Goal: Register for event/course

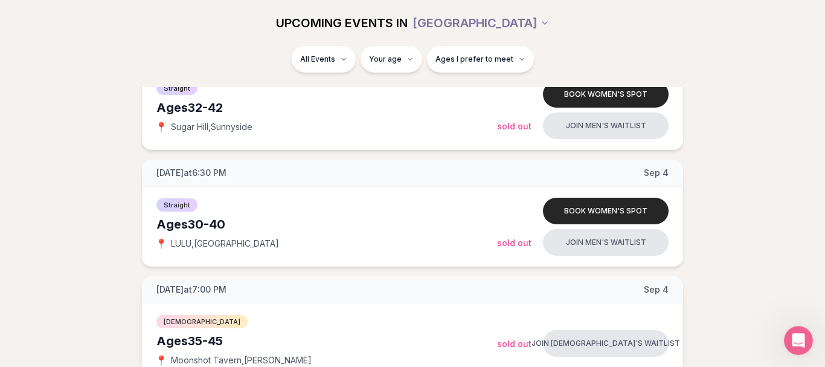
scroll to position [739, 0]
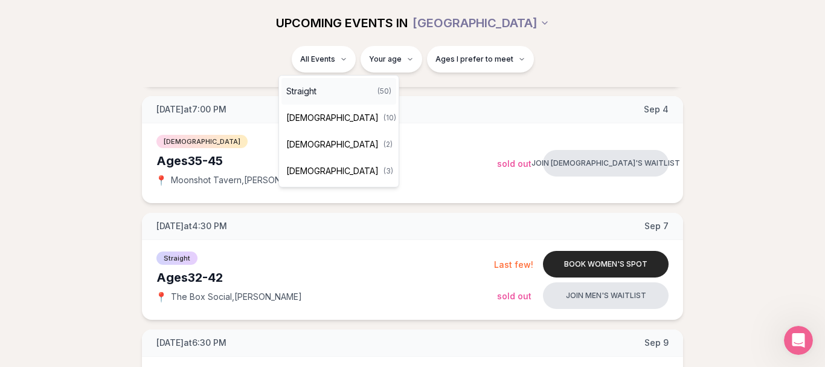
click at [327, 89] on div "Straight ( 50 )" at bounding box center [338, 91] width 115 height 27
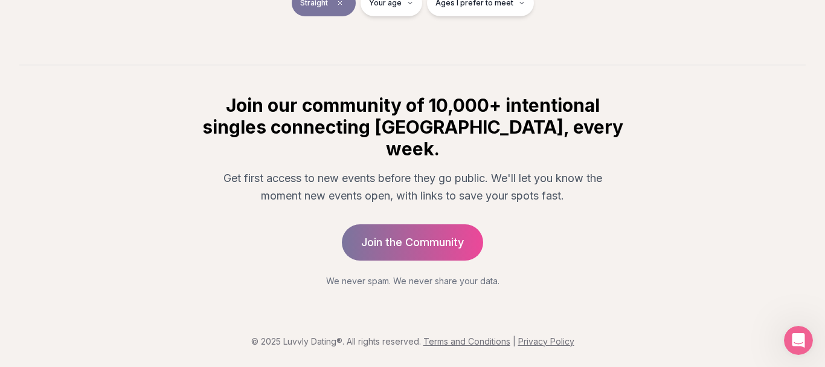
scroll to position [243, 0]
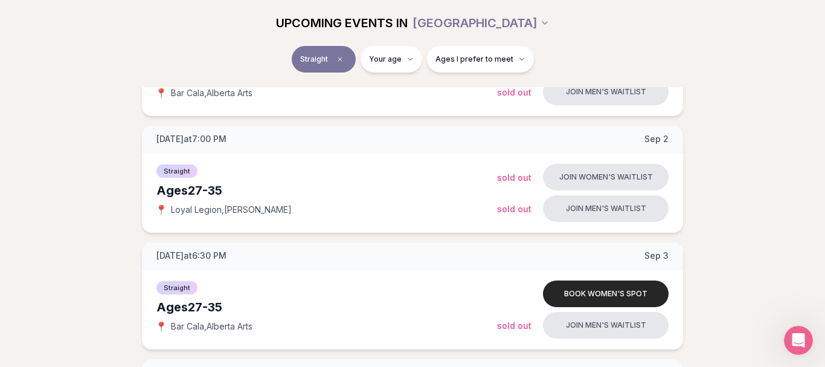
click at [319, 54] on button "Straight" at bounding box center [324, 59] width 64 height 27
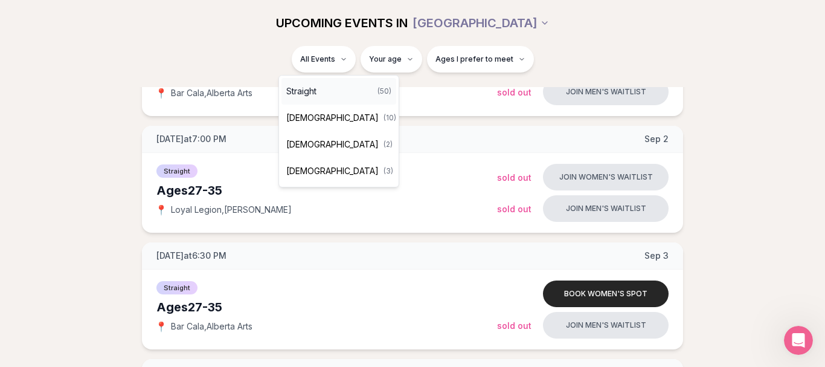
click at [315, 96] on span "Straight" at bounding box center [301, 91] width 30 height 12
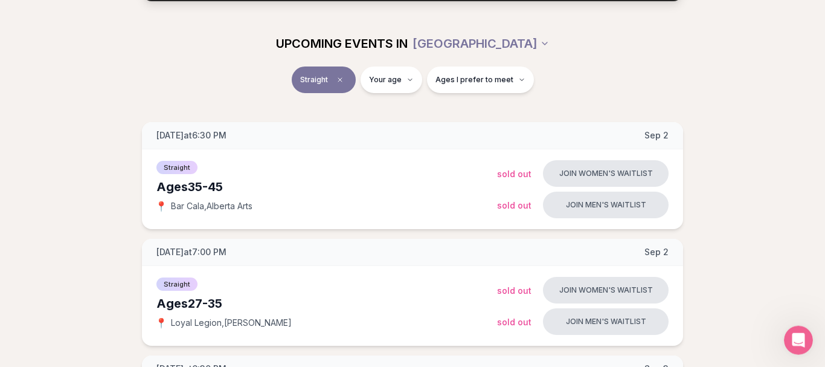
scroll to position [123, 0]
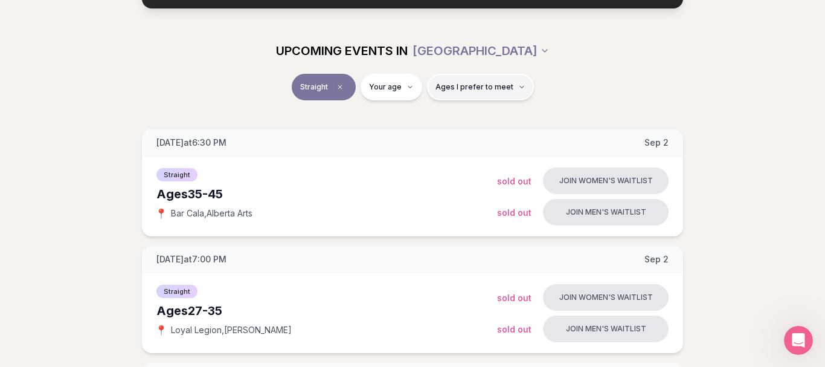
click at [476, 97] on button "Ages I prefer to meet" at bounding box center [480, 87] width 107 height 27
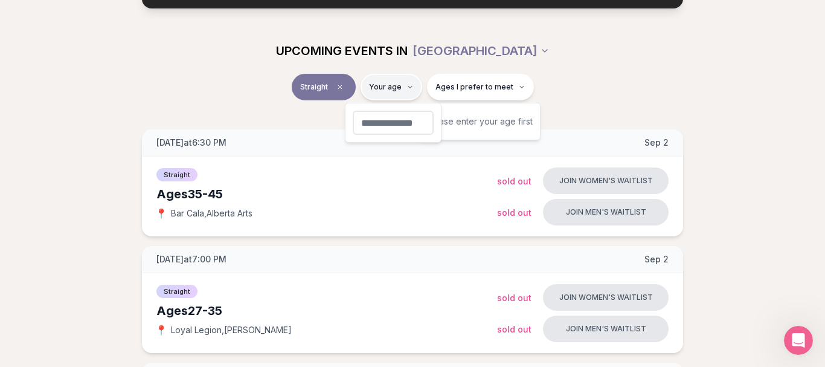
type input "**"
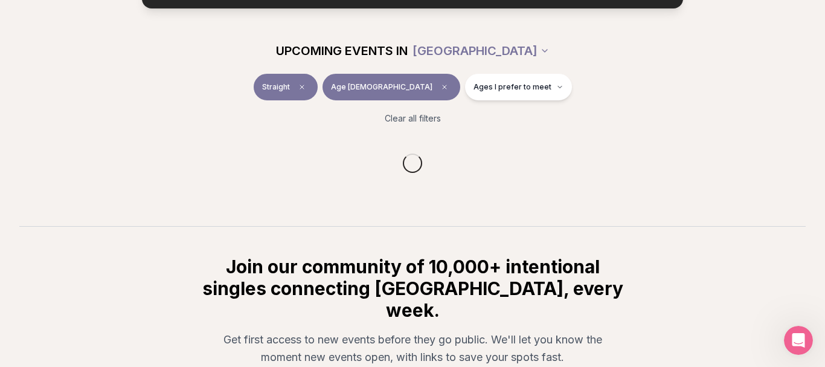
click at [236, 96] on div "Straight Age [DEMOGRAPHIC_DATA] Ages I prefer to meet" at bounding box center [412, 89] width 676 height 31
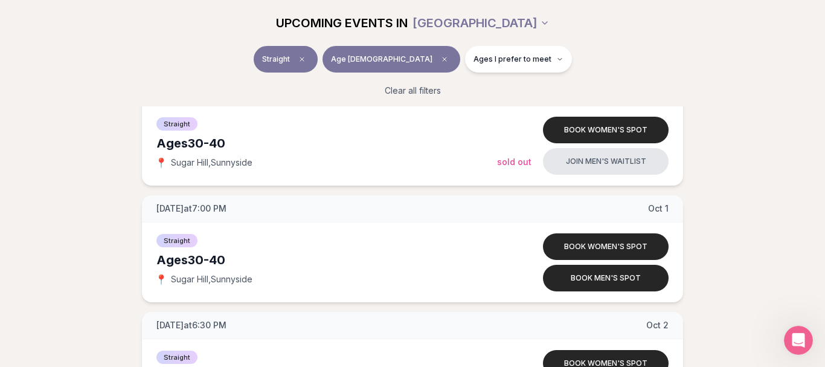
scroll to position [2772, 0]
